Goal: Information Seeking & Learning: Understand process/instructions

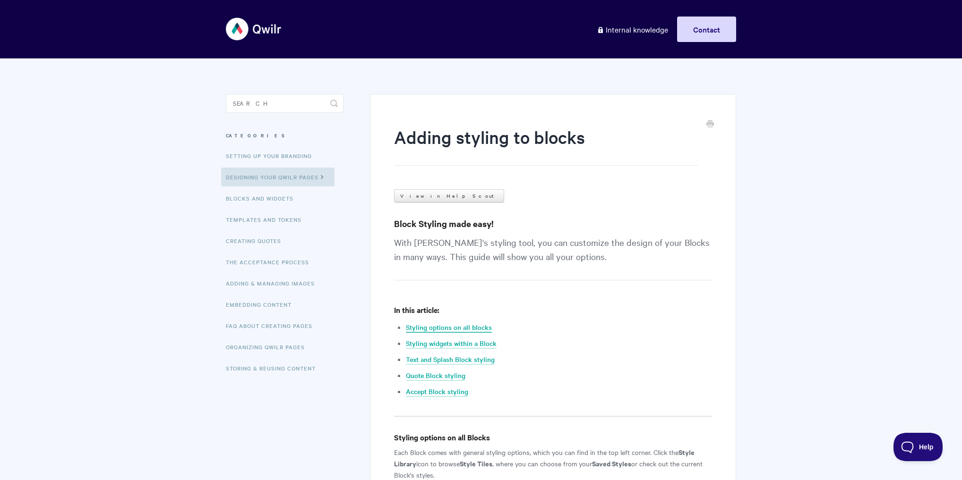
click at [457, 324] on link "Styling options on all blocks" at bounding box center [449, 328] width 86 height 10
click at [443, 359] on link "Text and Splash Block styling" at bounding box center [450, 360] width 89 height 10
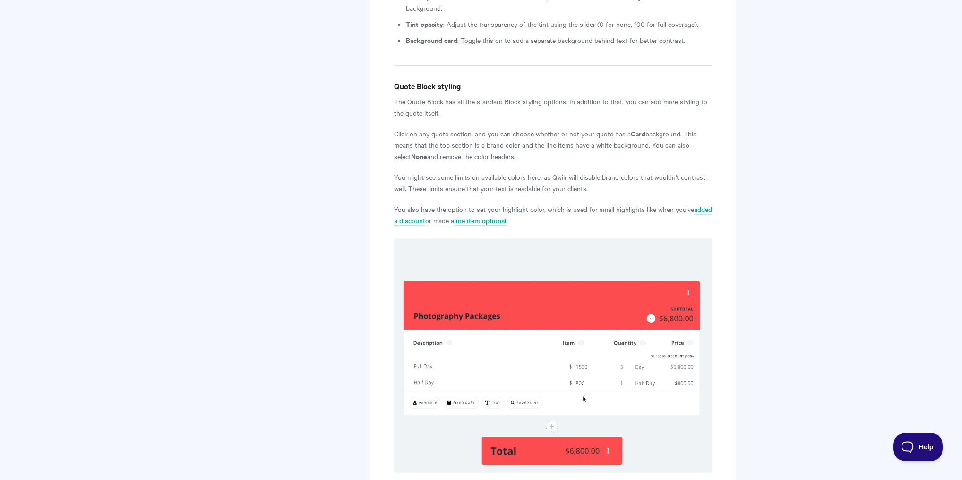
scroll to position [3583, 0]
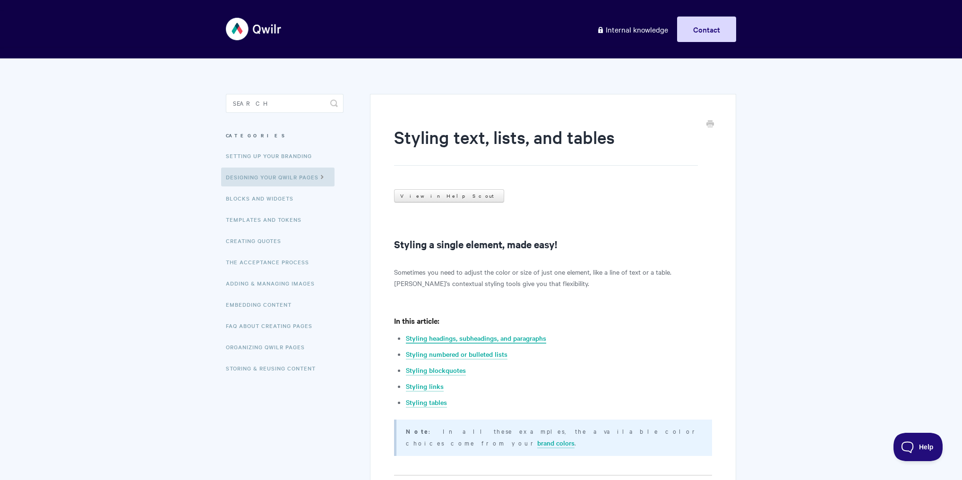
click at [504, 333] on link "Styling headings, subheadings, and paragraphs" at bounding box center [476, 338] width 140 height 10
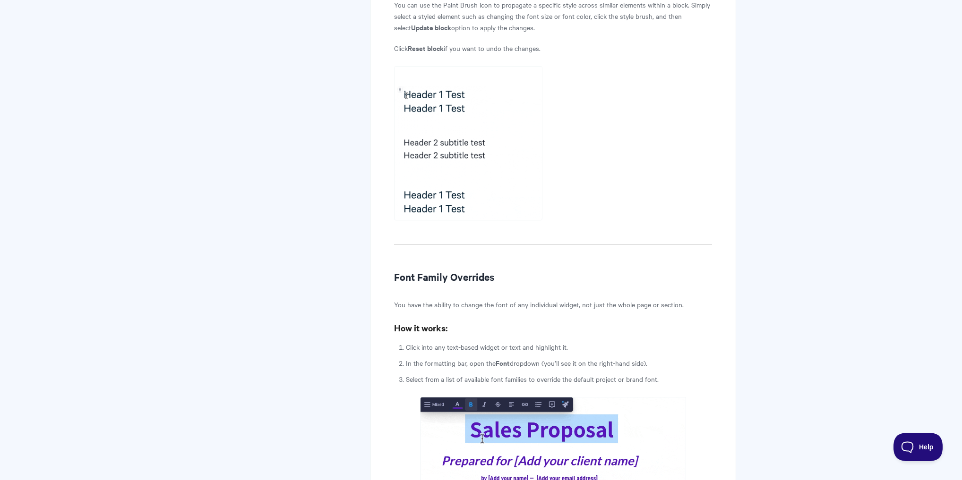
scroll to position [705, 0]
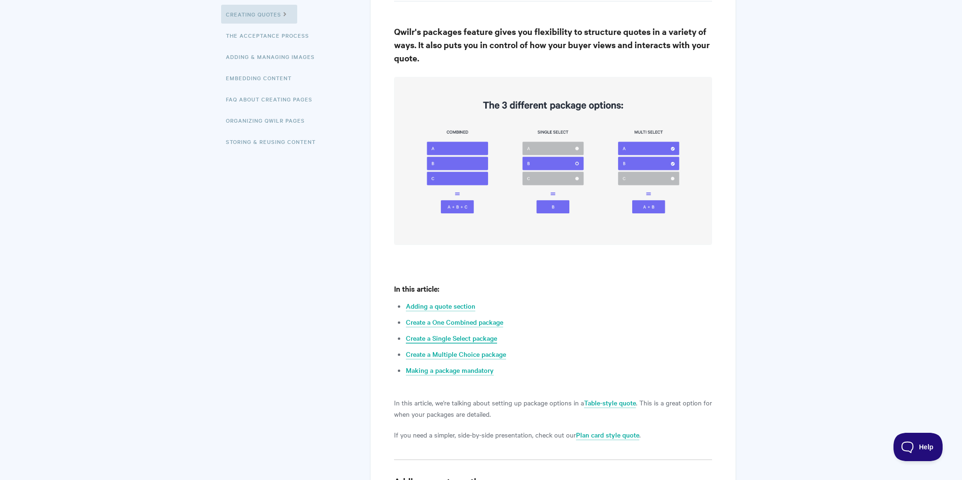
click at [473, 339] on link "Create a Single Select package" at bounding box center [451, 338] width 91 height 10
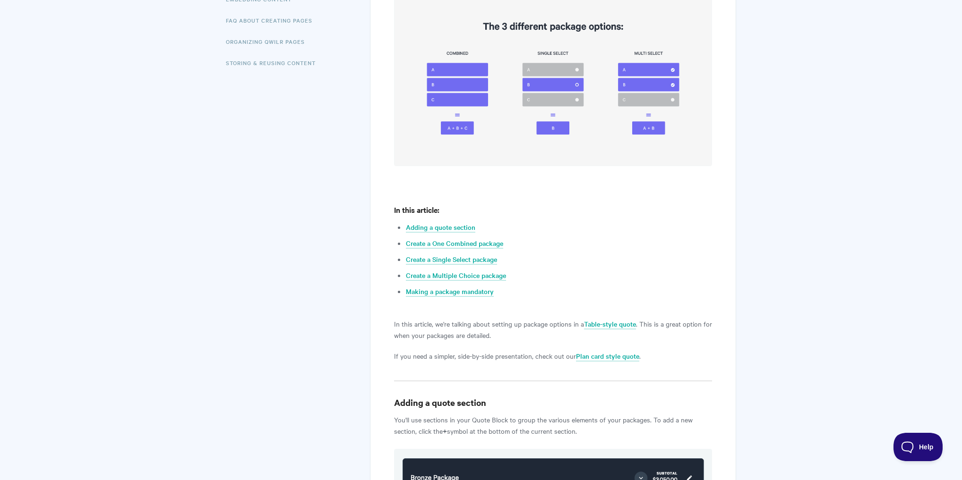
scroll to position [307, 0]
click at [429, 224] on link "Adding a quote section" at bounding box center [440, 227] width 69 height 10
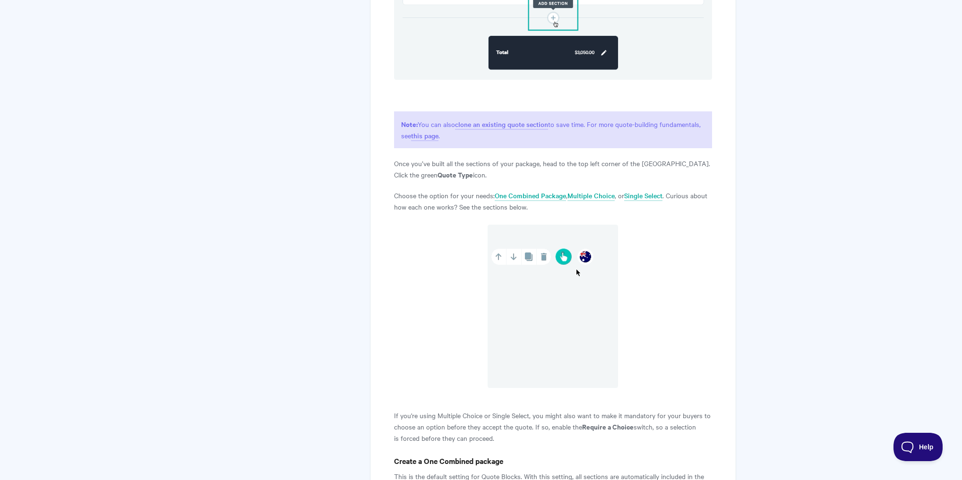
scroll to position [852, 0]
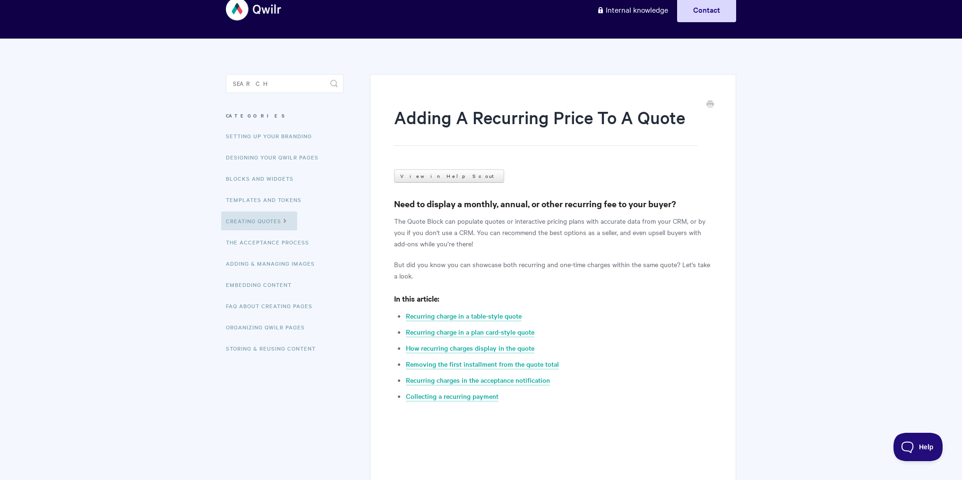
scroll to position [38, 0]
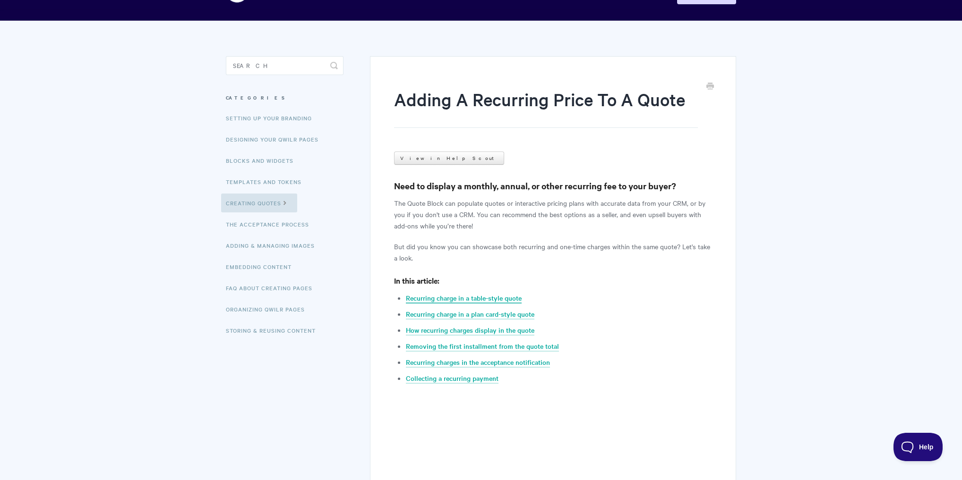
click at [467, 299] on link "Recurring charge in a table-style quote" at bounding box center [464, 298] width 116 height 10
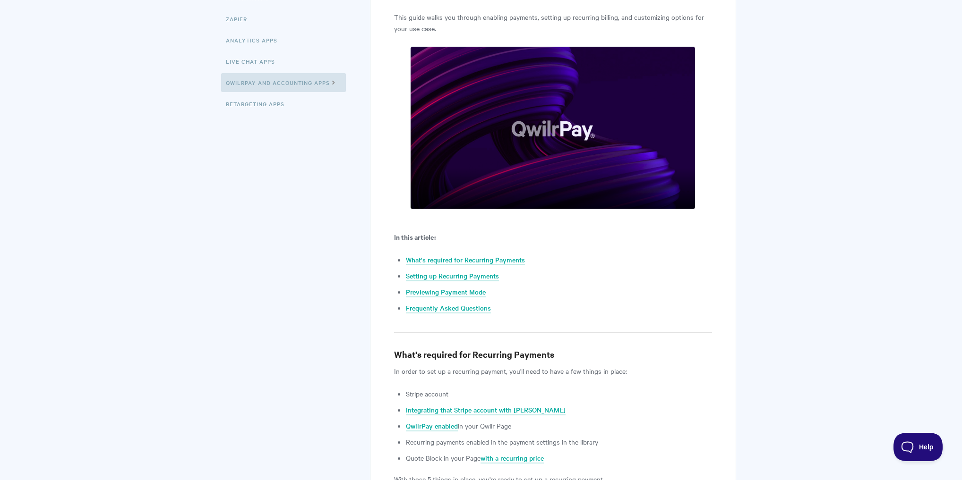
scroll to position [265, 0]
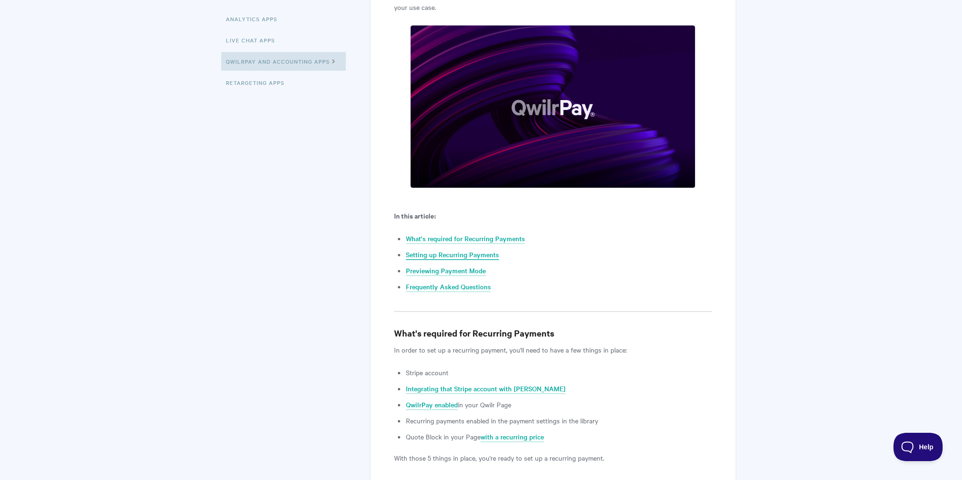
click at [470, 254] on link "Setting up Recurring Payments" at bounding box center [452, 255] width 93 height 10
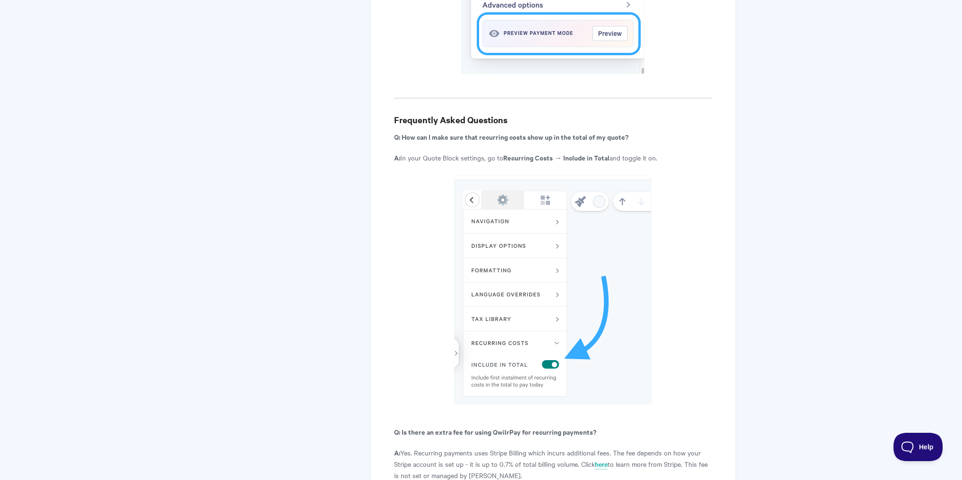
scroll to position [3104, 0]
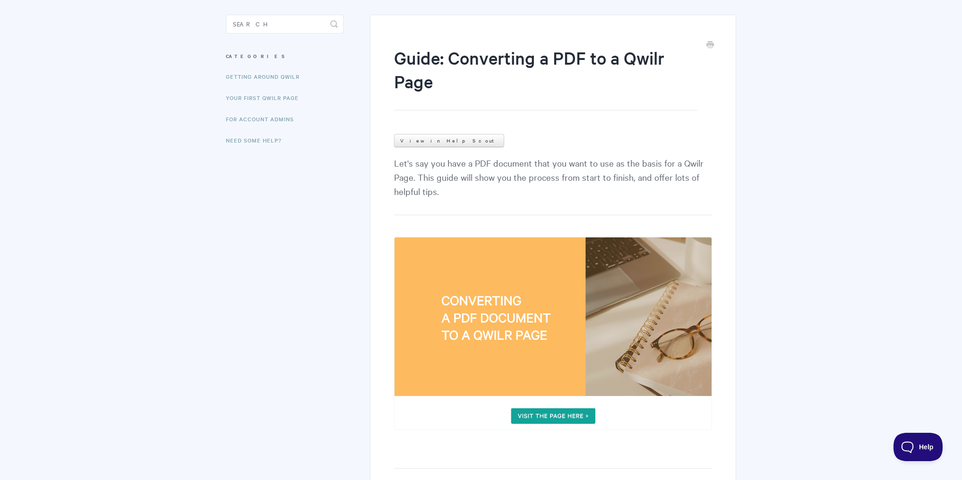
scroll to position [74, 0]
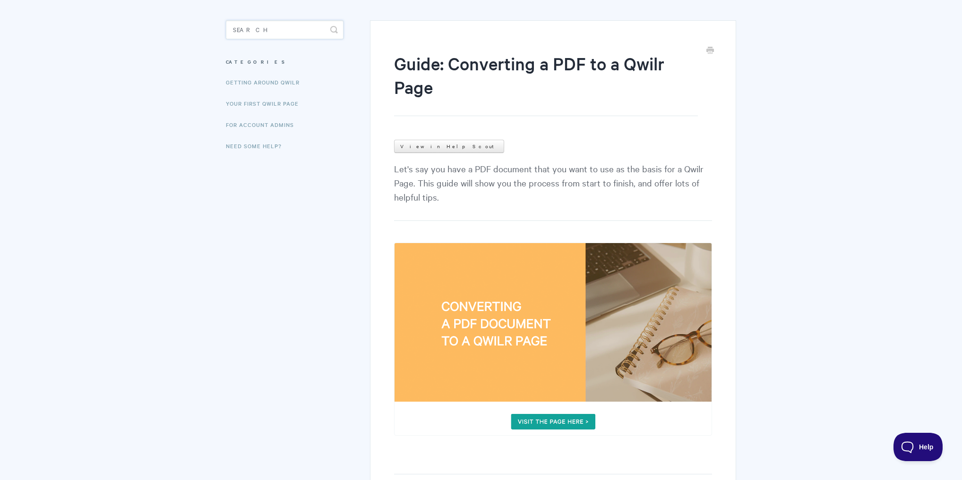
drag, startPoint x: 272, startPoint y: 35, endPoint x: 234, endPoint y: 37, distance: 37.8
click at [234, 37] on input "Search" at bounding box center [285, 29] width 118 height 19
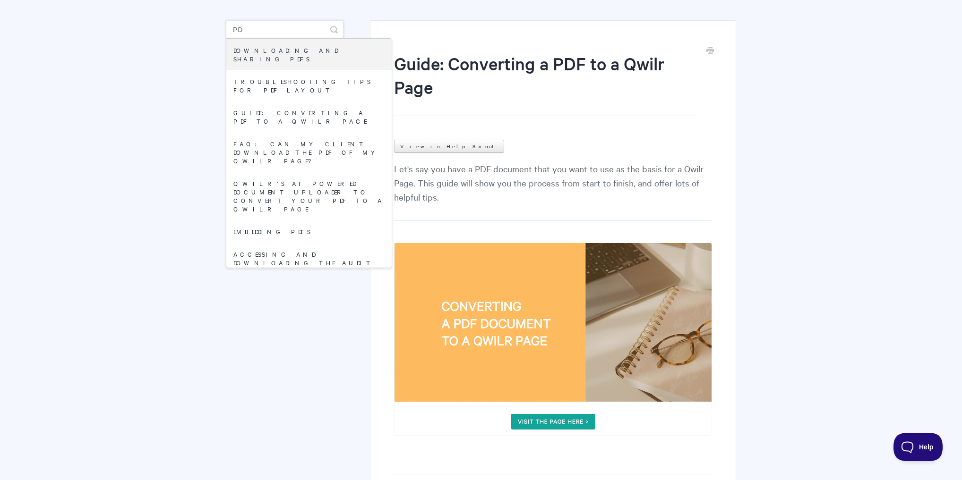
type input "p"
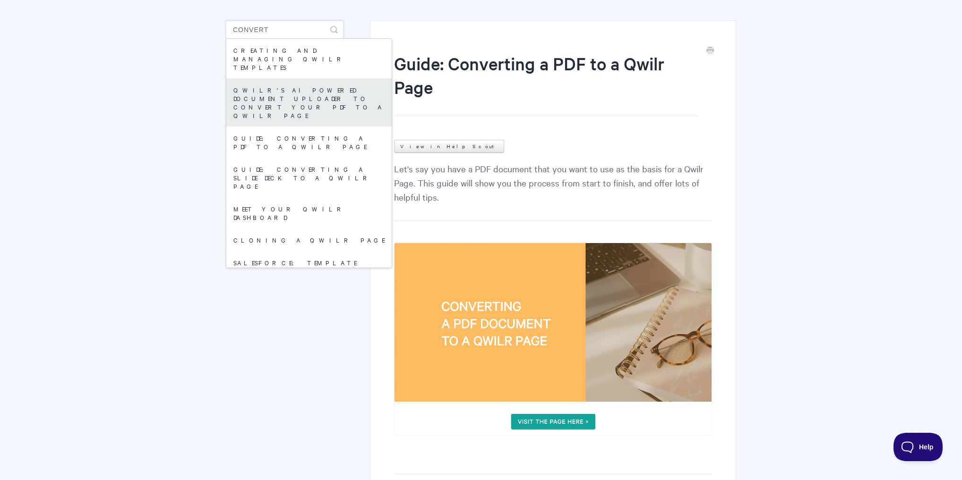
type input "convert"
click at [302, 85] on link "Qwilr's AI Powered Document Uploader to Convert your PDF to a Qwilr Page" at bounding box center [308, 102] width 165 height 48
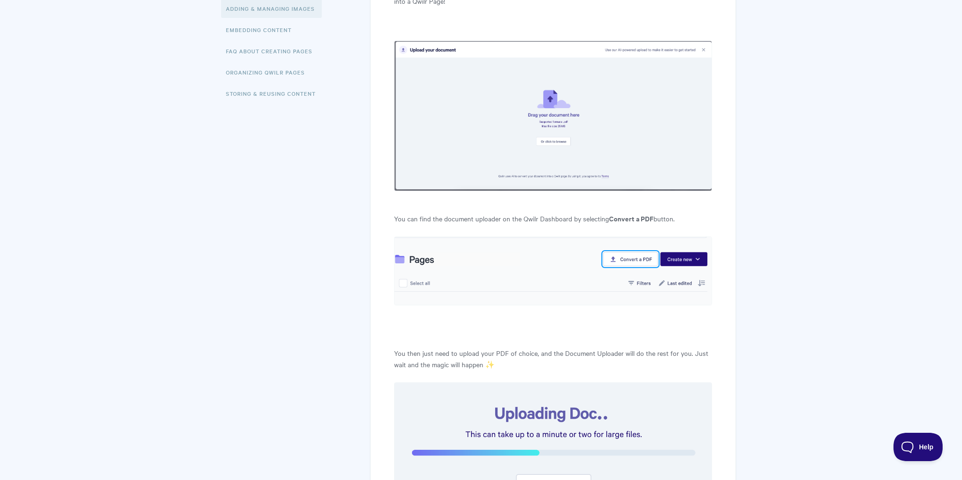
scroll to position [265, 0]
